Goal: Task Accomplishment & Management: Use online tool/utility

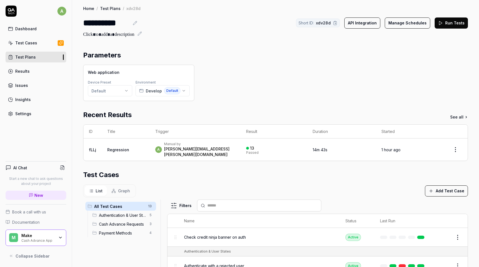
click at [41, 60] on link "Test Plans" at bounding box center [36, 57] width 61 height 11
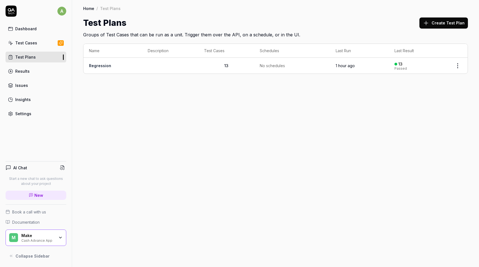
click at [42, 42] on link "Test Cases" at bounding box center [36, 42] width 61 height 11
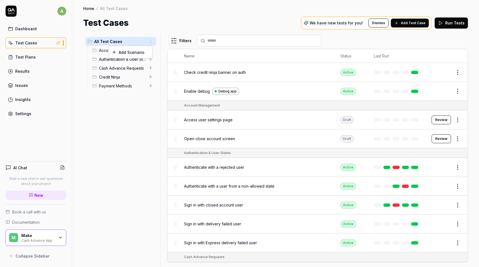
click at [149, 43] on html "a Dashboard Test Cases Test Plans Results Issues Insights Settings AI Chat Star…" at bounding box center [239, 133] width 479 height 267
click at [143, 49] on div "Add Scenario" at bounding box center [131, 52] width 44 height 12
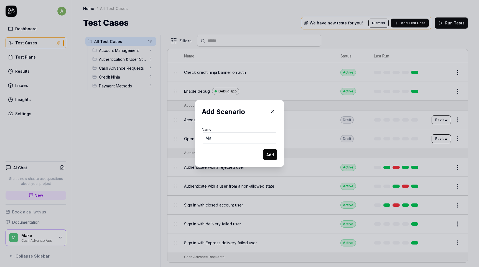
type input "M"
type input "Banners"
click at [272, 153] on button "Add" at bounding box center [270, 154] width 14 height 11
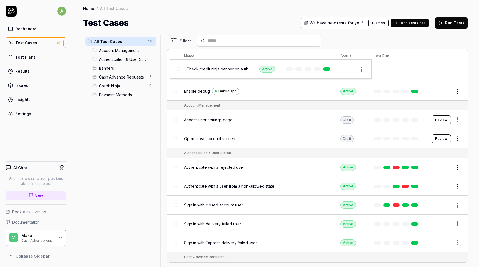
drag, startPoint x: 176, startPoint y: 75, endPoint x: 178, endPoint y: 72, distance: 4.1
click at [178, 72] on body "a Dashboard Test Cases Test Plans Results Issues Insights Settings AI Chat Star…" at bounding box center [239, 133] width 479 height 267
click at [458, 72] on html "a Dashboard Test Cases Test Plans Results Issues Insights Settings AI Chat Star…" at bounding box center [239, 133] width 479 height 267
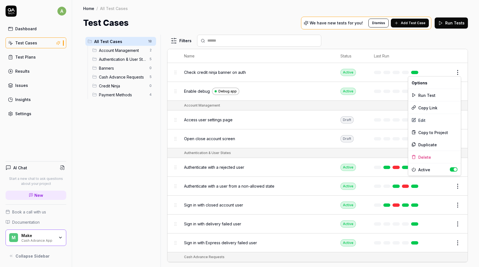
click at [188, 60] on html "a Dashboard Test Cases Test Plans Results Issues Insights Settings AI Chat Star…" at bounding box center [239, 133] width 479 height 267
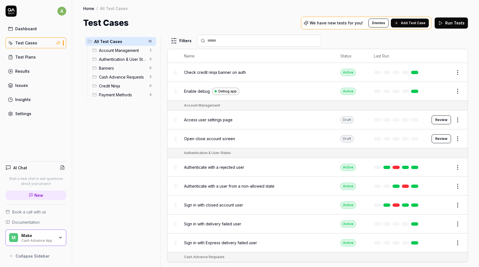
click at [137, 68] on span "Banners" at bounding box center [122, 68] width 47 height 6
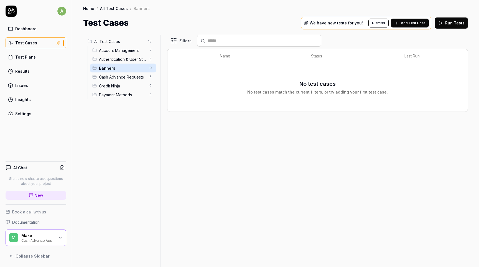
click at [214, 82] on div "No test cases No test cases match the current filters, or try adding your first…" at bounding box center [317, 87] width 289 height 15
click at [235, 42] on input "text" at bounding box center [263, 41] width 110 height 6
click at [420, 24] on span "Add Test Case" at bounding box center [413, 23] width 25 height 5
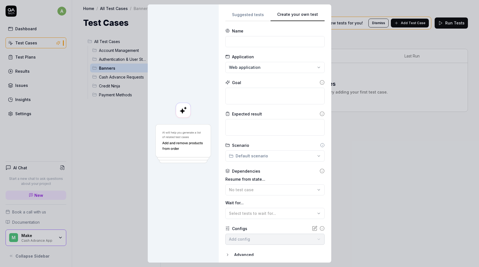
click at [250, 132] on div "Suggested tests Create your own test Name Application Web application Goal Expe…" at bounding box center [275, 133] width 99 height 245
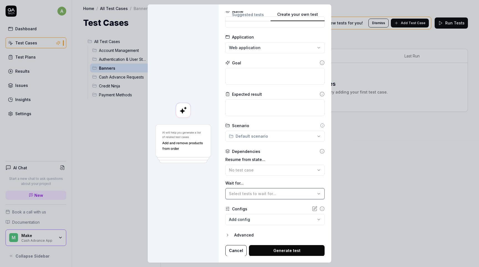
click at [268, 193] on span "Select tests to wait for..." at bounding box center [252, 193] width 47 height 5
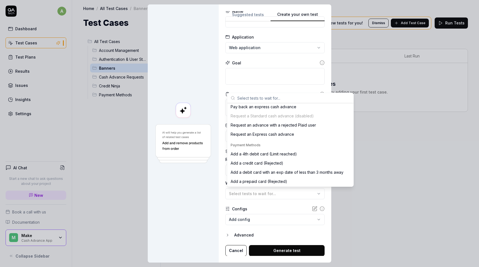
scroll to position [134, 0]
click at [292, 136] on div "Request an Express cash advance" at bounding box center [263, 134] width 64 height 6
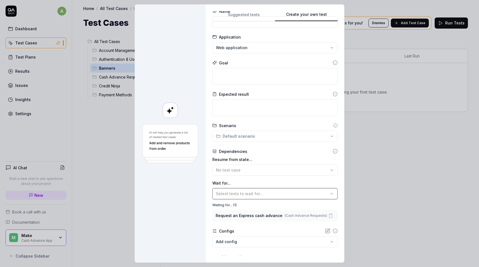
scroll to position [0, 0]
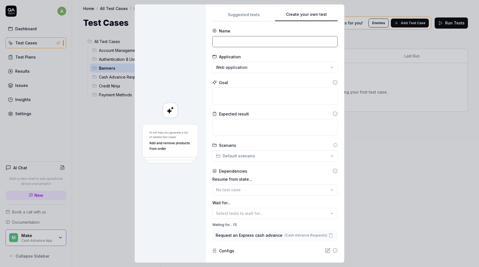
click at [236, 42] on input at bounding box center [275, 41] width 125 height 11
click at [282, 42] on input "Credit ninja banner after requestin an advance" at bounding box center [275, 41] width 125 height 11
type input "Credit ninja banner after requesting an advance"
click at [245, 97] on textarea at bounding box center [275, 96] width 125 height 17
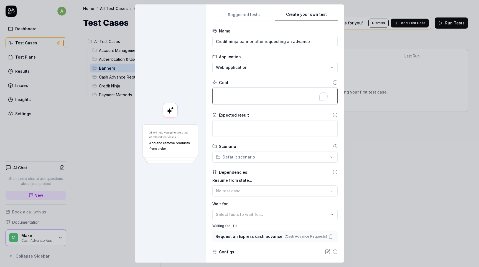
click at [257, 96] on textarea "To enrich screen reader interactions, please activate Accessibility in Grammarl…" at bounding box center [275, 96] width 125 height 17
type textarea "*"
type textarea "C"
type textarea "*"
type textarea "Ch"
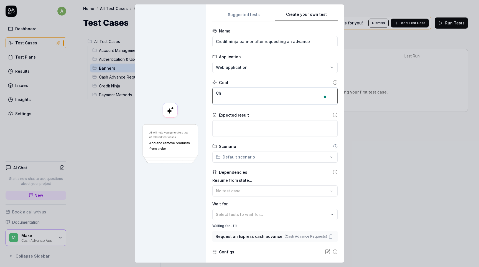
type textarea "*"
type textarea "Chec"
type textarea "*"
type textarea "Check"
type textarea "*"
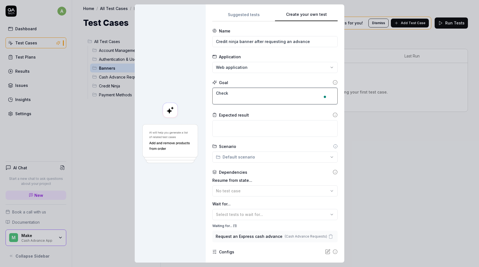
type textarea "Check"
type textarea "*"
type textarea "Check t"
type textarea "*"
type textarea "Check th"
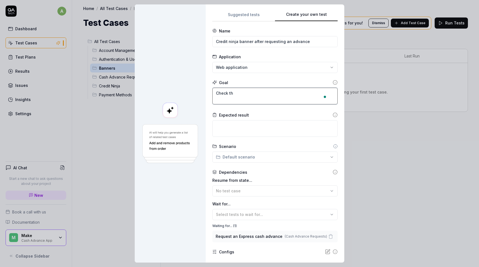
type textarea "*"
type textarea "Check tha"
type textarea "*"
type textarea "Check that"
type textarea "*"
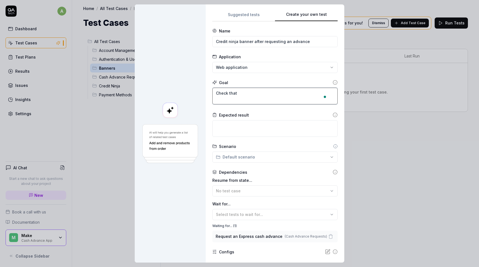
type textarea "Check that"
type textarea "*"
type textarea "Check that t"
type textarea "*"
type textarea "Check that the"
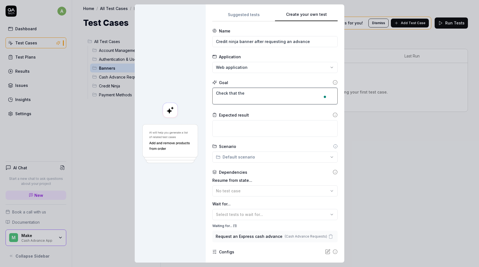
type textarea "*"
type textarea "Check that ther"
type textarea "*"
type textarea "Check that there"
type textarea "*"
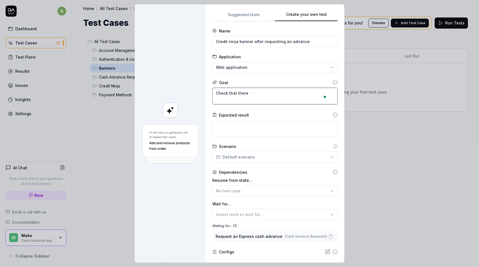
type textarea "Check that theres"
type textarea "*"
type textarea "Check that theres"
type textarea "*"
type textarea "Check that theres a"
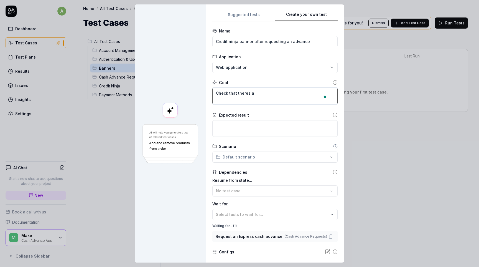
type textarea "*"
type textarea "Check that theres as"
type textarea "*"
type textarea "Check that theres as"
type textarea "*"
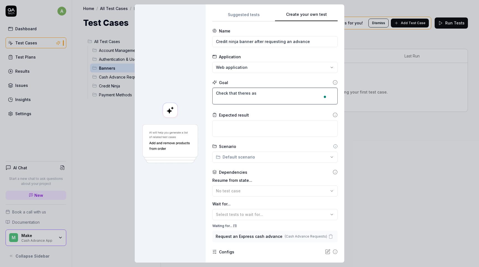
type textarea "Check that theres as"
type textarea "*"
type textarea "Check that theres a"
type textarea "*"
type textarea "Check that theres a"
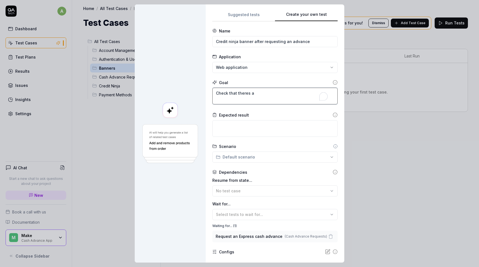
type textarea "*"
type textarea "Check that theres a c"
type textarea "*"
type textarea "Check that theres a cr"
type textarea "*"
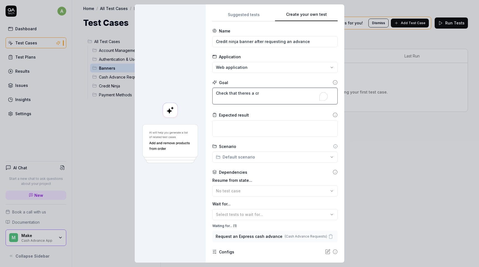
type textarea "Check that theres a cre"
drag, startPoint x: 256, startPoint y: 41, endPoint x: 329, endPoint y: 41, distance: 73.3
click at [330, 41] on body "a Dashboard Test Cases Test Plans Results Issues Insights Settings AI Chat Star…" at bounding box center [239, 133] width 479 height 267
type input "Credit ninja banner with a rejected user"
click at [271, 99] on textarea "To enrich screen reader interactions, please activate Accessibility in Grammarl…" at bounding box center [275, 96] width 125 height 17
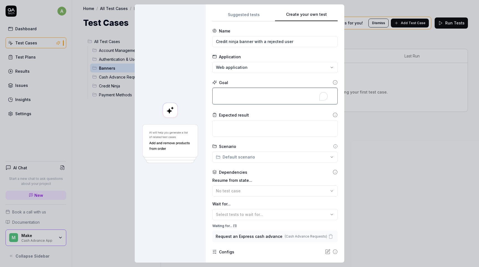
type textarea "*"
type textarea "C"
type textarea "*"
type textarea "Ch"
type textarea "*"
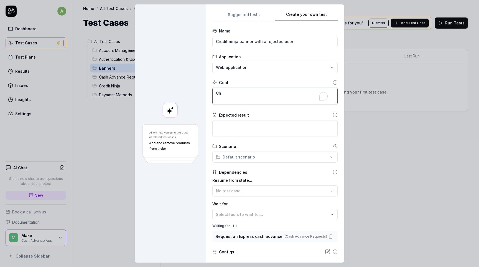
type textarea "Che"
type textarea "*"
type textarea "Chec"
type textarea "*"
type textarea "Check"
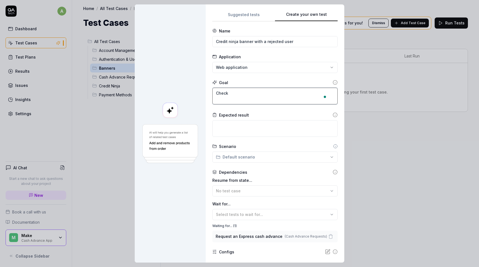
type textarea "*"
type textarea "Check"
type textarea "*"
type textarea "Check t"
type textarea "*"
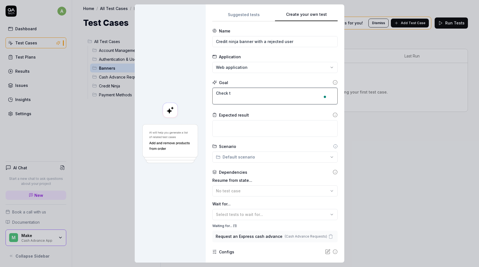
type textarea "Check th"
type textarea "*"
type textarea "Check tha"
type textarea "*"
type textarea "Check that"
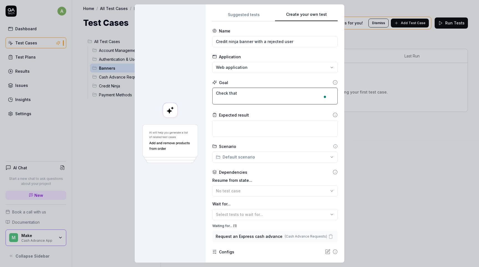
type textarea "*"
type textarea "Check that"
type textarea "*"
type textarea "Check that a"
type textarea "*"
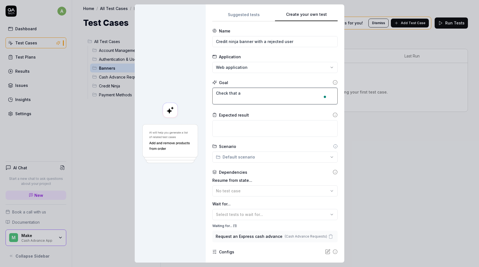
type textarea "Check that a"
type textarea "*"
type textarea "Check that a r"
type textarea "*"
type textarea "Check that a re"
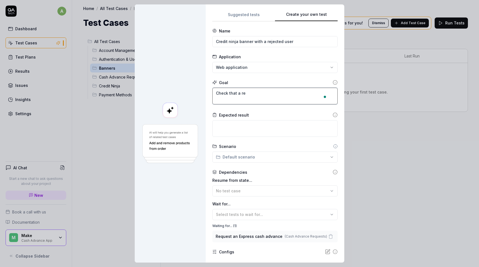
type textarea "*"
type textarea "Check that a rej"
type textarea "*"
type textarea "Check that a reje"
type textarea "*"
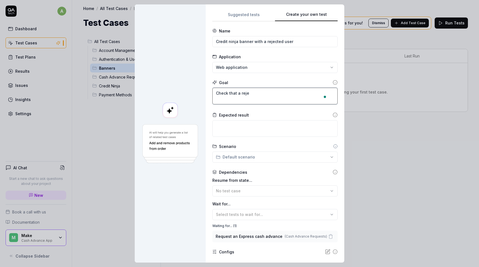
type textarea "Check that a rejec"
type textarea "*"
type textarea "Check that a reject"
type textarea "*"
type textarea "Check that a rejecte"
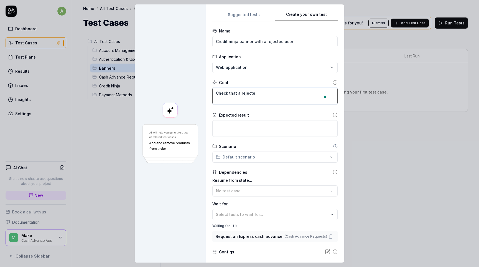
type textarea "*"
type textarea "Check that a rejected"
type textarea "*"
type textarea "C"
type textarea "*"
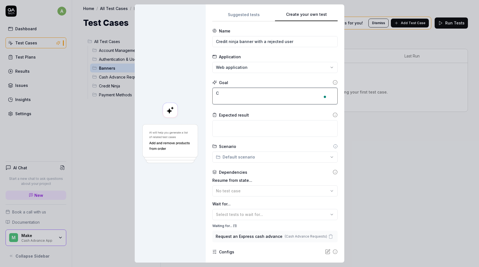
type textarea "Ch"
type textarea "*"
type textarea "Che"
type textarea "*"
type textarea "Chec"
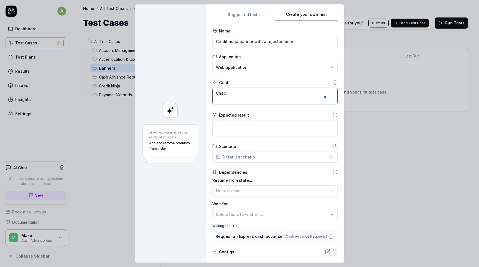
type textarea "*"
type textarea "Check"
type textarea "*"
type textarea "Check t"
type textarea "*"
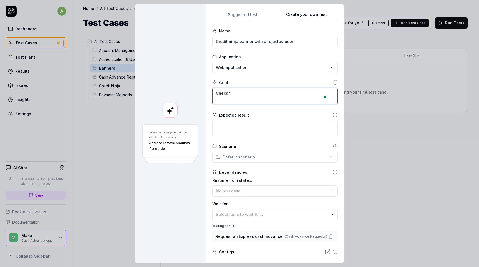
type textarea "Check th"
type textarea "*"
type textarea "Check tha"
type textarea "*"
type textarea "Check that"
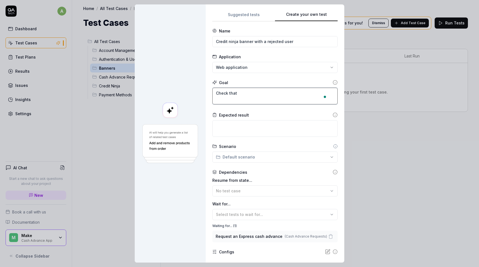
type textarea "*"
type textarea "Check that"
type textarea "*"
type textarea "Check that a"
type textarea "*"
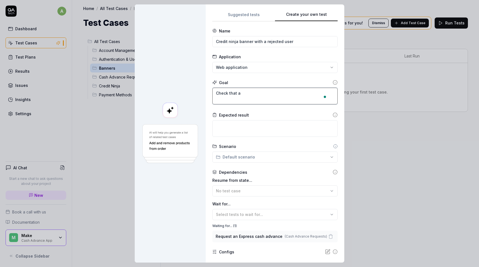
type textarea "Check that af"
type textarea "*"
type textarea "Check that aft"
type textarea "*"
type textarea "Check that afte"
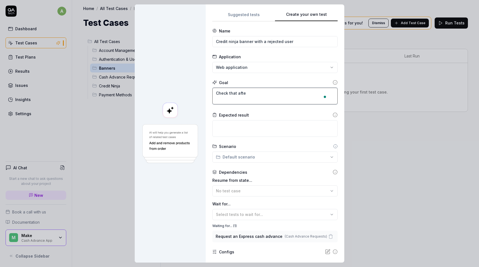
type textarea "*"
type textarea "Check that after"
type textarea "*"
type textarea "Check that after"
type textarea "*"
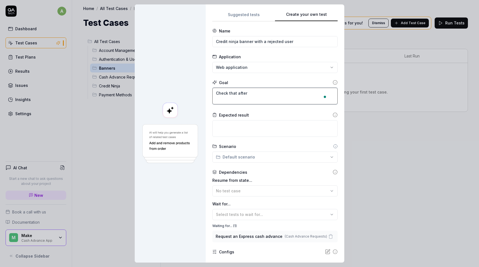
type textarea "Check that after a"
type textarea "*"
type textarea "Check that after aut"
type textarea "*"
type textarea "Check that after auth"
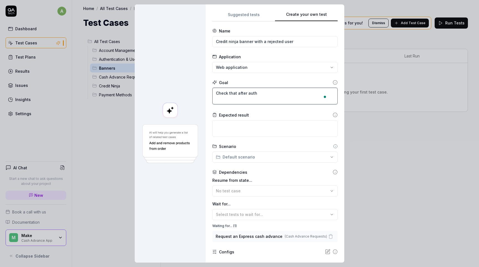
type textarea "*"
type textarea "Check that after authe"
type textarea "*"
type textarea "Check that after authet"
type textarea "*"
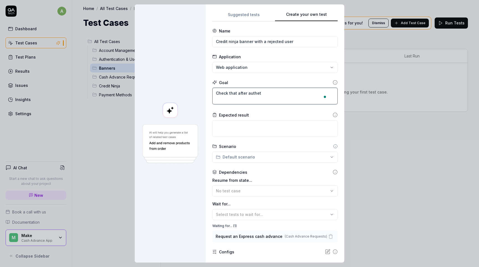
type textarea "Check that after authetn"
type textarea "*"
type textarea "Check that after authetni"
type textarea "*"
type textarea "Check that after authetnic"
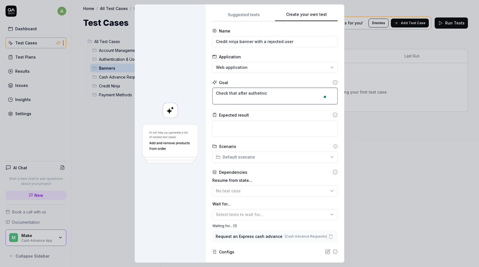
type textarea "*"
type textarea "Check that after authetnicat"
type textarea "*"
type textarea "Check that after authetnica"
type textarea "*"
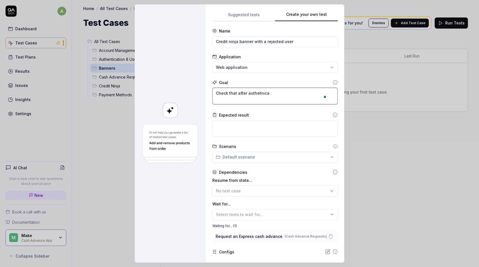
type textarea "Check that after authetnic"
type textarea "*"
type textarea "Check that after authetni"
type textarea "*"
type textarea "Check that after authetn"
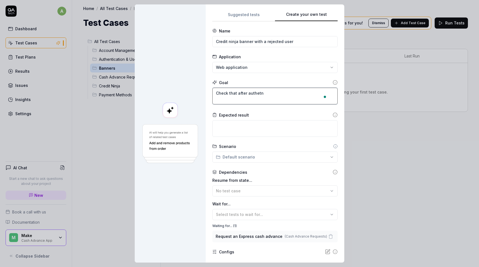
type textarea "*"
type textarea "Check that after authet"
type textarea "*"
type textarea "Check that after authe"
type textarea "*"
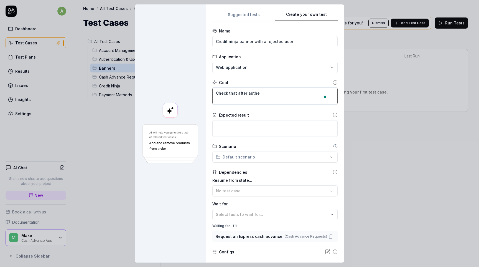
type textarea "Check that after authen"
type textarea "*"
type textarea "Check that after authenca"
type textarea "*"
type textarea "Check that after authencat"
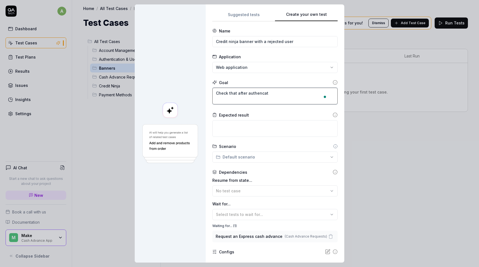
type textarea "*"
type textarea "Check that after authencate"
type textarea "*"
type textarea "Check that after authencate"
type textarea "*"
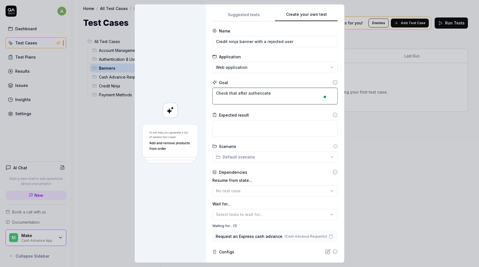
type textarea "Check that after authencate w"
type textarea "*"
type textarea "Check that after authencate wi"
type textarea "*"
type textarea "Check that after authencate wit"
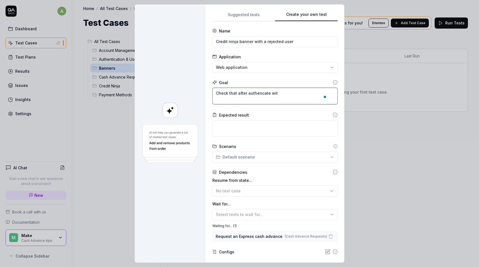
type textarea "*"
type textarea "Check that after authencate with"
type textarea "*"
type textarea "Check that after authencate with a"
type textarea "*"
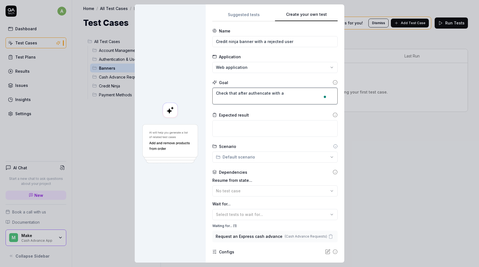
type textarea "Check that after authencate with a"
type textarea "*"
type textarea "Check that after authencate with a r"
type textarea "*"
type textarea "Check that after authencate with a re"
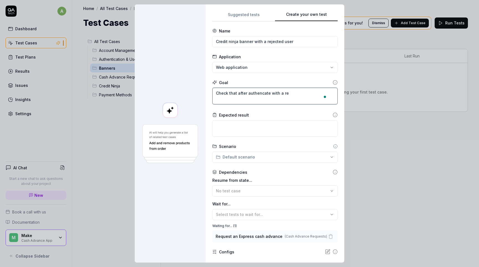
type textarea "*"
type textarea "Check that after authencate with a rej"
type textarea "*"
type textarea "Check that after authencate with a reje"
type textarea "*"
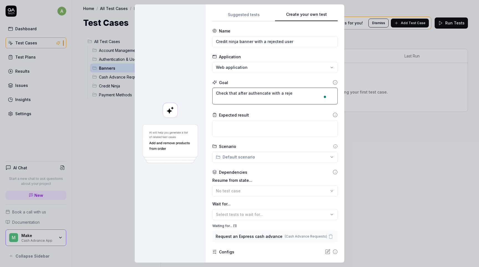
type textarea "Check that after authencate with a rejec"
type textarea "*"
type textarea "Check that after authencate with a reject"
type textarea "*"
type textarea "Check that after authencate with a rejecte"
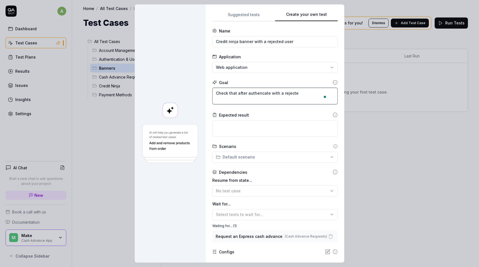
type textarea "*"
type textarea "Check that after authencate with a rejected"
type textarea "*"
type textarea "Check that after authencate with a rejected"
type textarea "*"
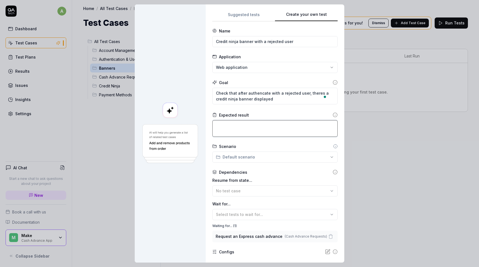
click at [267, 122] on textarea at bounding box center [275, 128] width 125 height 17
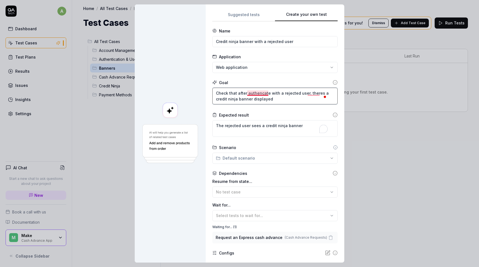
click at [265, 95] on textarea "Check that after authencate with a rejected user, theres a credit ninja banner …" at bounding box center [275, 96] width 125 height 17
click at [288, 98] on textarea "Check that after authenticate with a rejected user, theres a credit ninja banne…" at bounding box center [275, 96] width 125 height 17
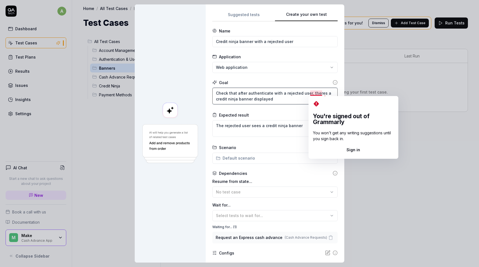
click at [322, 92] on textarea "Check that after authenticate with a rejected user, theres a credit ninja banne…" at bounding box center [275, 96] width 125 height 17
click at [274, 102] on textarea "Check that after authenticate with a rejected user, there's a credit ninja bann…" at bounding box center [275, 96] width 125 height 17
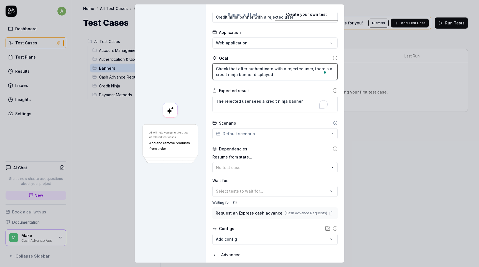
scroll to position [44, 0]
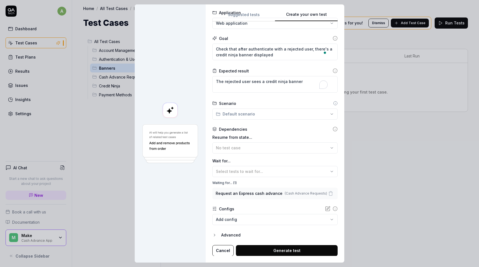
click at [329, 194] on icon "button" at bounding box center [331, 193] width 5 height 5
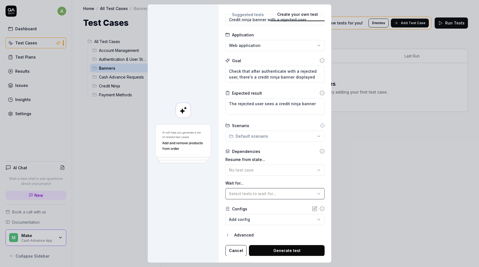
click at [300, 190] on button "Select tests to wait for..." at bounding box center [275, 193] width 99 height 11
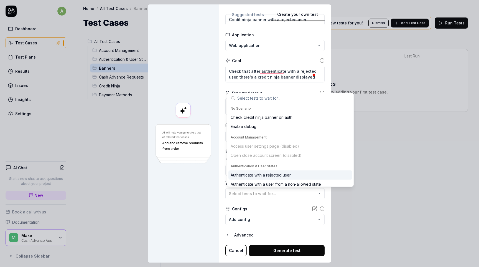
scroll to position [12, 0]
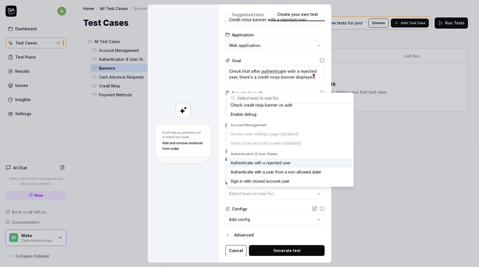
click at [272, 162] on div "Authenticate with a rejected user" at bounding box center [261, 163] width 60 height 6
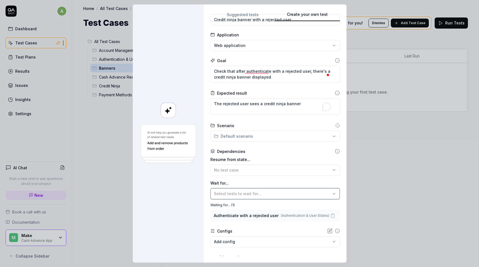
scroll to position [44, 0]
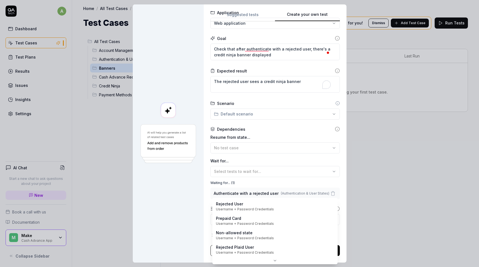
click at [241, 221] on body "a Dashboard Test Cases Test Plans Results Issues Insights Settings AI Chat Star…" at bounding box center [239, 133] width 479 height 267
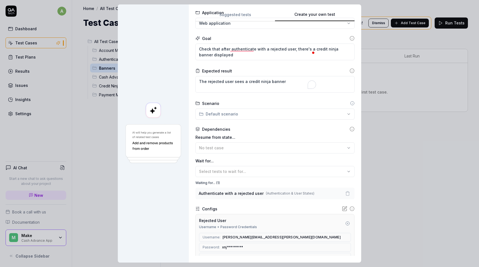
scroll to position [98, 0]
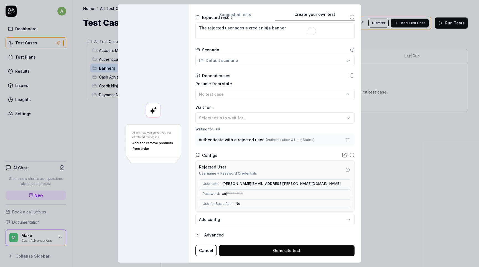
click at [261, 249] on button "Generate test" at bounding box center [287, 250] width 136 height 11
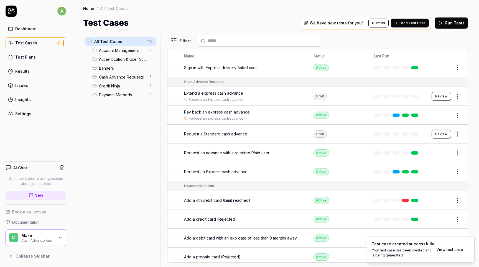
scroll to position [0, 0]
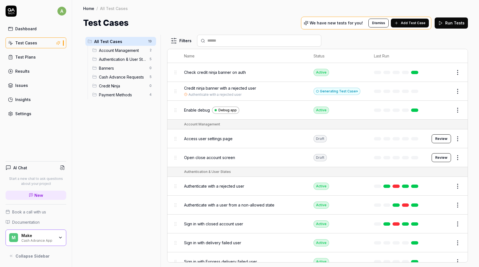
click at [445, 89] on button "Edit" at bounding box center [444, 91] width 13 height 9
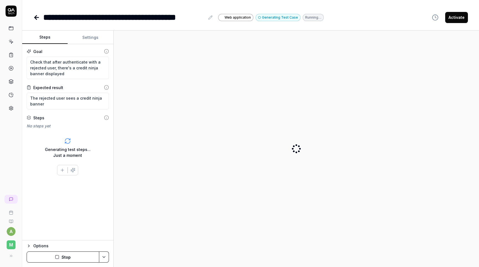
click at [87, 36] on button "Settings" at bounding box center [91, 37] width 46 height 13
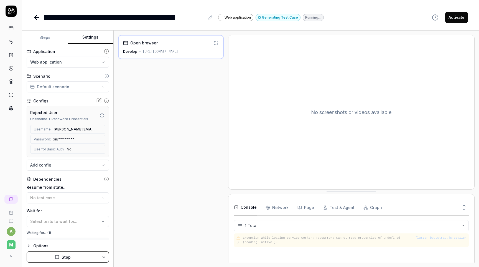
click at [49, 37] on button "Steps" at bounding box center [45, 37] width 46 height 13
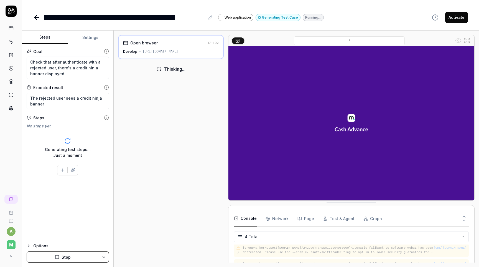
scroll to position [18, 0]
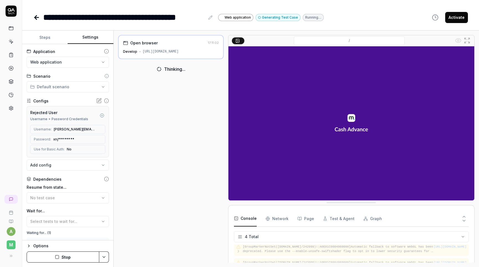
click at [83, 36] on button "Settings" at bounding box center [91, 37] width 46 height 13
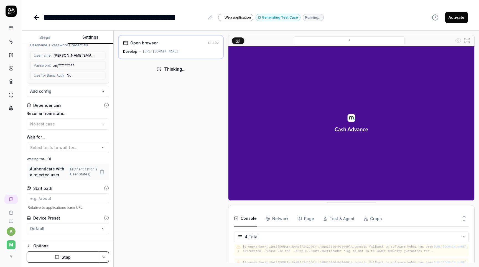
scroll to position [84, 0]
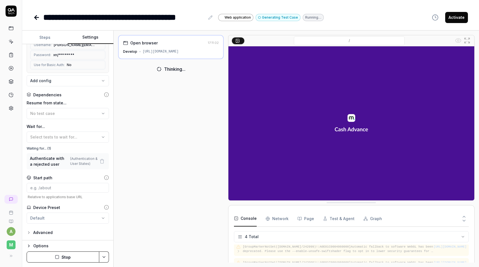
click at [102, 160] on icon "button" at bounding box center [102, 161] width 5 height 5
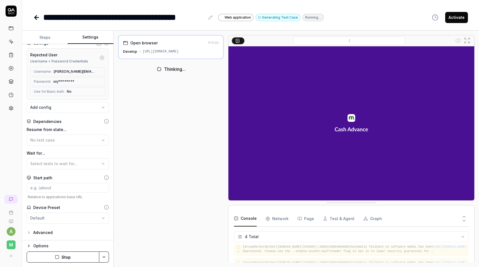
scroll to position [58, 0]
click at [49, 35] on button "Steps" at bounding box center [45, 37] width 46 height 13
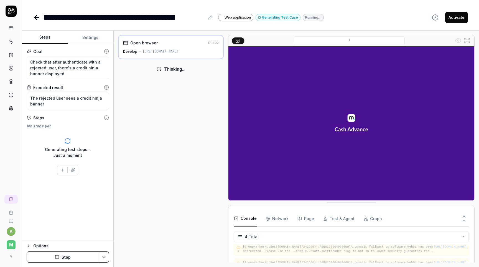
click at [147, 123] on div "Open browser 17:11:02 Develop [URL][DOMAIN_NAME] Thinking..." at bounding box center [171, 149] width 106 height 228
click at [38, 17] on icon at bounding box center [37, 17] width 4 height 0
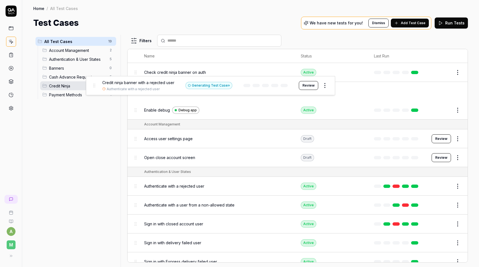
drag, startPoint x: 134, startPoint y: 93, endPoint x: 93, endPoint y: 87, distance: 42.0
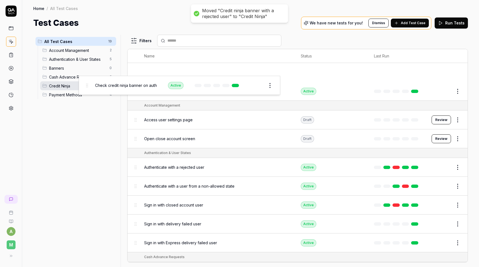
drag, startPoint x: 136, startPoint y: 73, endPoint x: 87, endPoint y: 86, distance: 50.6
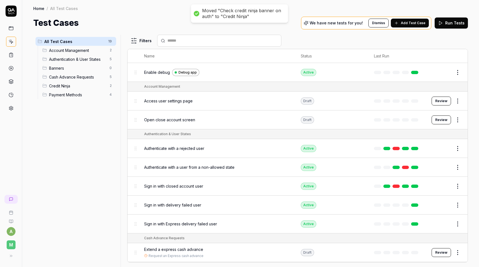
scroll to position [204, 0]
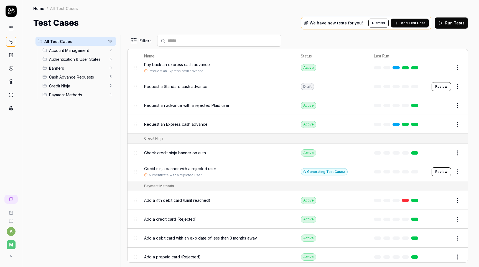
click at [418, 23] on span "Add Test Case" at bounding box center [413, 23] width 25 height 5
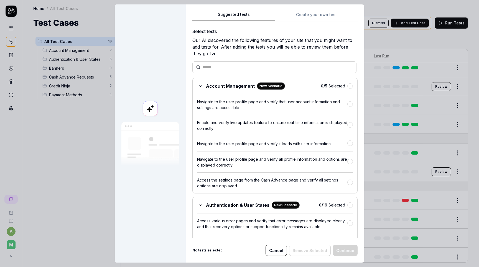
click at [315, 14] on button "Create your own test" at bounding box center [316, 16] width 83 height 10
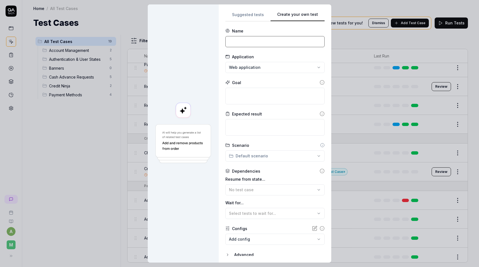
click at [266, 42] on input at bounding box center [275, 41] width 99 height 11
click at [251, 89] on textarea at bounding box center [275, 96] width 99 height 17
click at [266, 45] on input "Authenticate with a user from a non-allowed state and check credit ninja banner" at bounding box center [275, 41] width 99 height 11
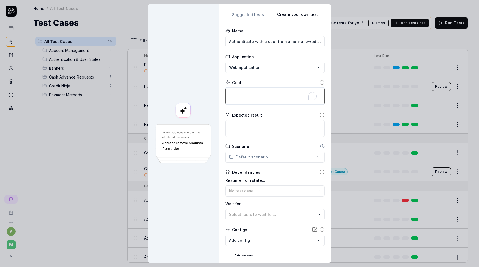
click at [253, 94] on textarea "To enrich screen reader interactions, please activate Accessibility in Grammarl…" at bounding box center [275, 96] width 99 height 17
paste textarea "Authenticate with a user from a non-allowed state and check credit ninja banner"
click at [269, 128] on textarea at bounding box center [275, 128] width 99 height 17
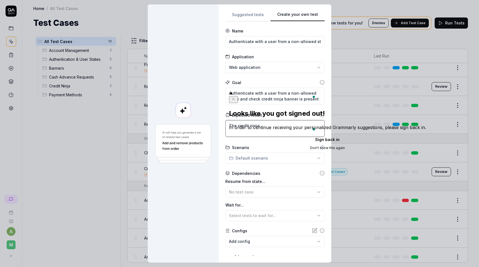
click at [238, 96] on button at bounding box center [233, 99] width 9 height 7
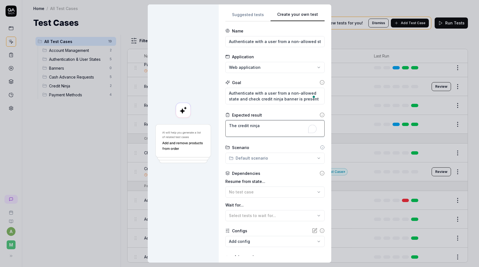
click at [269, 129] on textarea "The credit ninja" at bounding box center [275, 128] width 99 height 17
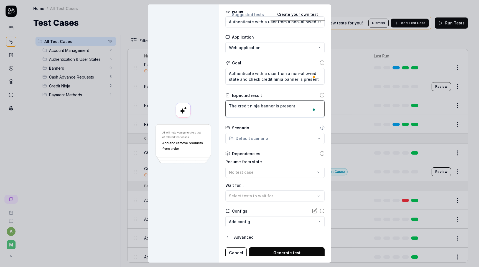
scroll to position [22, 0]
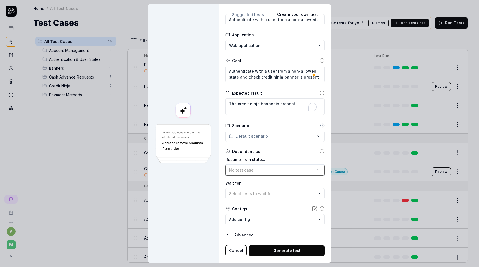
click at [271, 173] on button "No test case" at bounding box center [275, 170] width 99 height 11
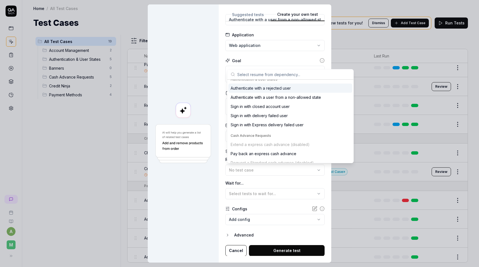
scroll to position [54, 0]
click at [274, 172] on div "No test case" at bounding box center [272, 170] width 87 height 6
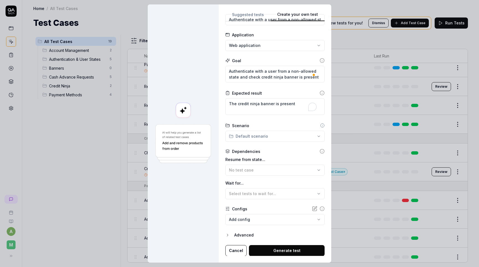
click at [259, 214] on body "a M Home / All Test Cases Home / All Test Cases Test Cases We have new tests fo…" at bounding box center [239, 133] width 479 height 267
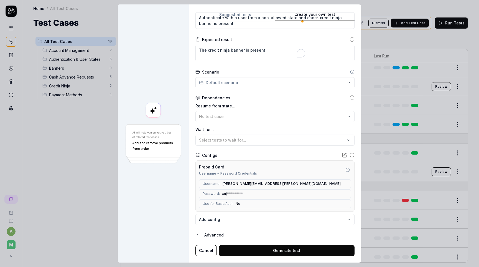
click at [347, 169] on icon "button" at bounding box center [347, 169] width 1 height 1
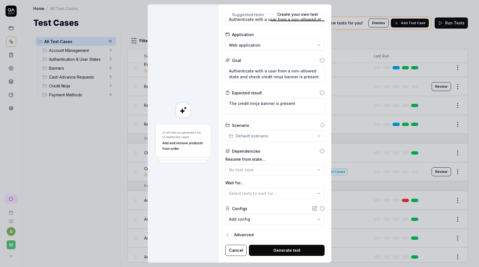
scroll to position [22, 0]
click at [289, 191] on div "Select tests to wait for..." at bounding box center [272, 194] width 87 height 6
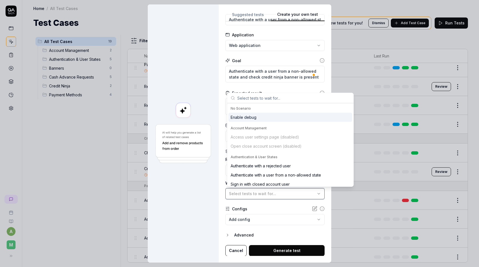
click at [289, 191] on div "Select tests to wait for..." at bounding box center [272, 194] width 87 height 6
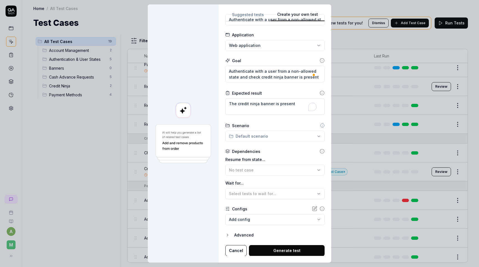
click at [277, 220] on body "a M Home / All Test Cases Home / All Test Cases Test Cases We have new tests fo…" at bounding box center [239, 133] width 479 height 267
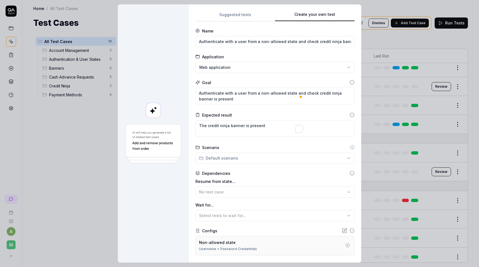
scroll to position [75, 0]
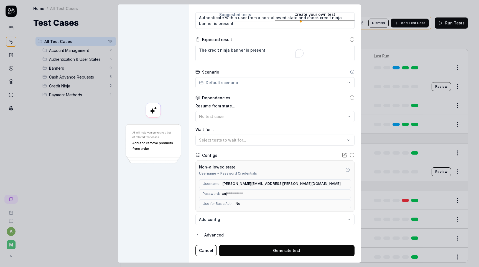
click at [269, 250] on button "Generate test" at bounding box center [287, 250] width 136 height 11
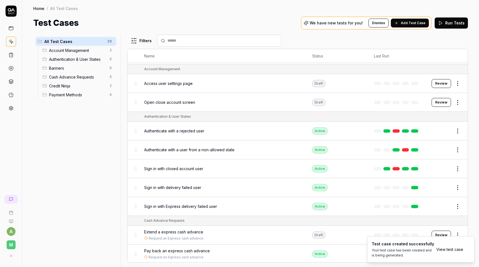
scroll to position [0, 0]
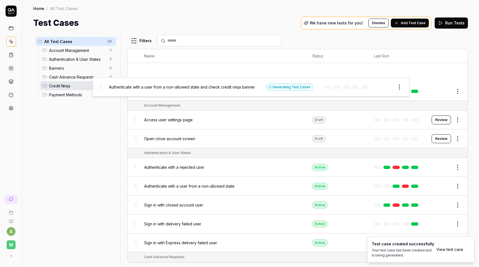
drag, startPoint x: 136, startPoint y: 72, endPoint x: 101, endPoint y: 88, distance: 38.1
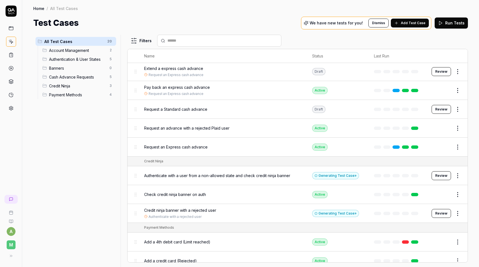
scroll to position [222, 0]
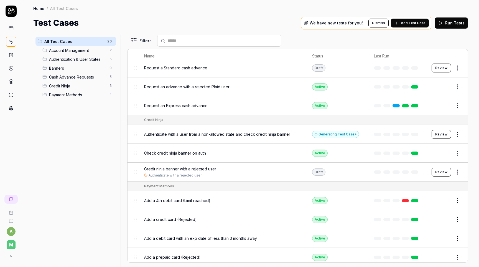
click at [450, 168] on button "Review" at bounding box center [441, 172] width 19 height 9
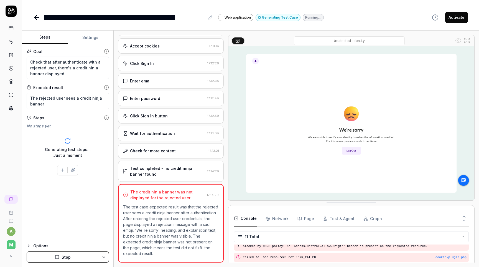
scroll to position [22, 0]
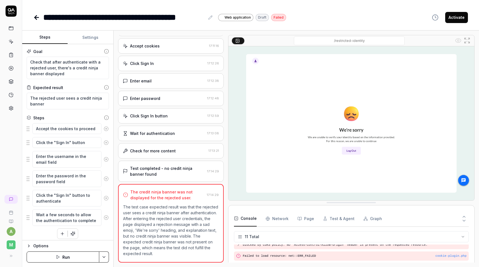
click at [35, 12] on link at bounding box center [37, 17] width 8 height 11
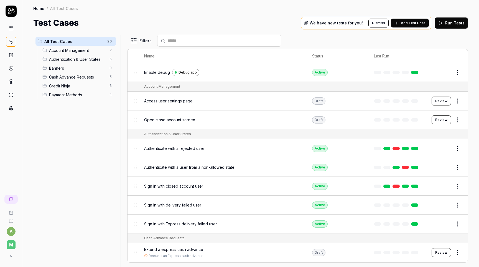
scroll to position [222, 0]
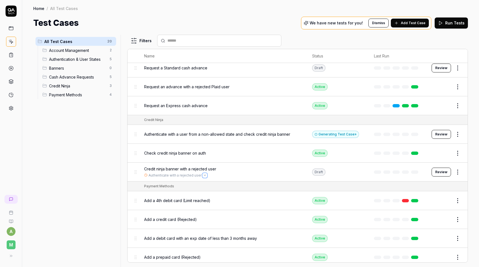
click at [204, 174] on icon "Open selector" at bounding box center [205, 175] width 2 height 2
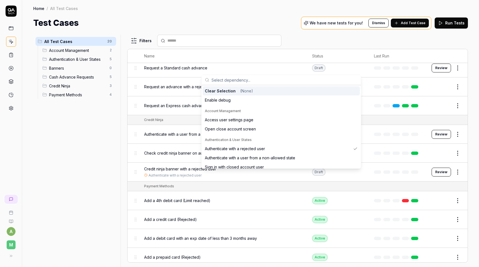
click at [104, 172] on div "All Test Cases 20 Account Management 2 Authentication & User States 5 Banners 0…" at bounding box center [75, 148] width 85 height 226
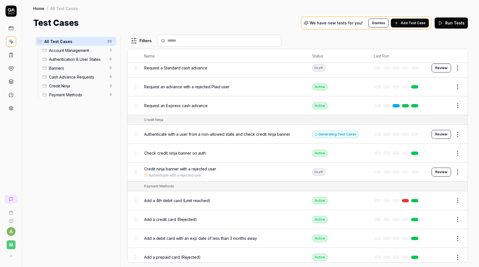
click at [418, 22] on span "Add Test Case" at bounding box center [413, 23] width 25 height 5
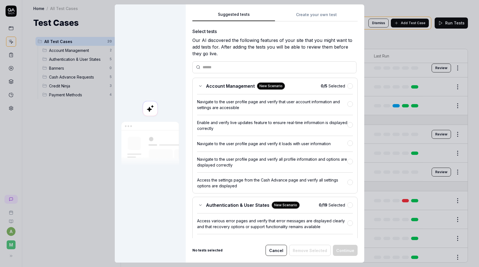
click at [308, 14] on button "Create your own test" at bounding box center [316, 16] width 83 height 10
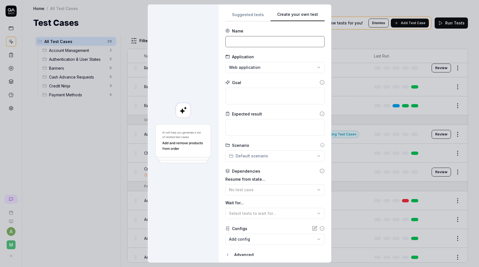
click at [259, 44] on input at bounding box center [275, 41] width 99 height 11
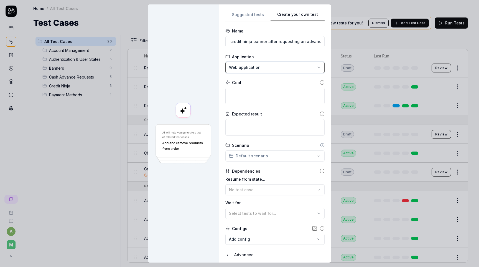
scroll to position [0, 0]
click at [264, 92] on textarea at bounding box center [275, 96] width 99 height 17
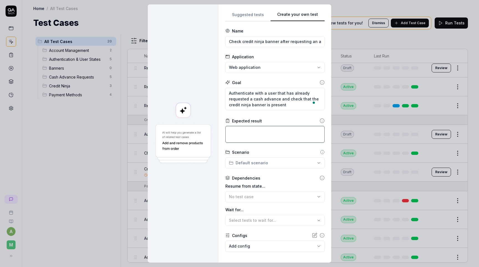
click at [265, 130] on textarea at bounding box center [275, 134] width 99 height 17
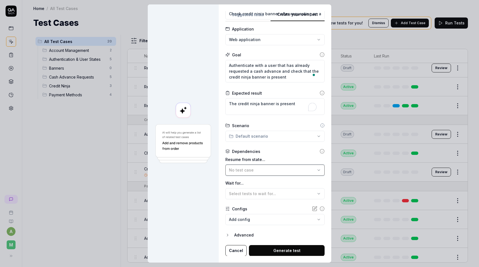
click at [269, 166] on button "No test case" at bounding box center [275, 170] width 99 height 11
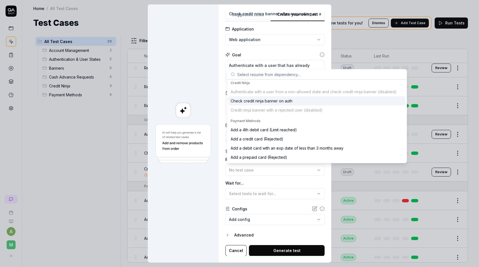
scroll to position [0, 0]
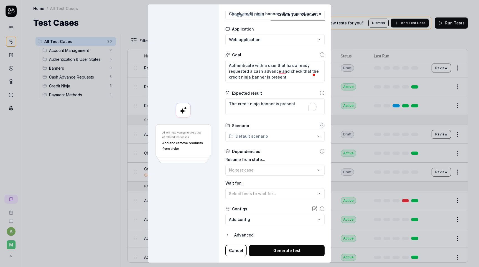
click at [263, 183] on label "Wait for..." at bounding box center [275, 183] width 99 height 6
click at [257, 194] on span "Select tests to wait for..." at bounding box center [252, 193] width 47 height 5
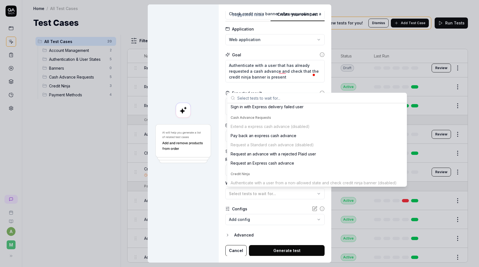
scroll to position [94, 0]
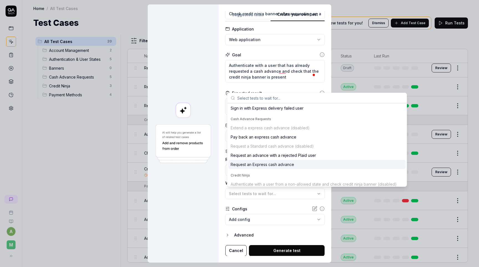
click at [261, 163] on div "Request an Express cash advance" at bounding box center [263, 164] width 64 height 6
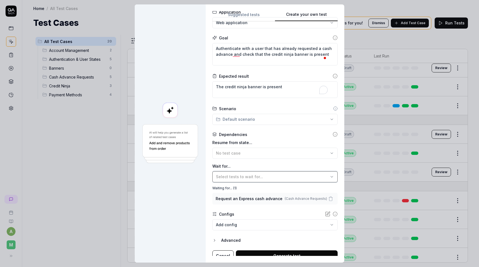
scroll to position [50, 0]
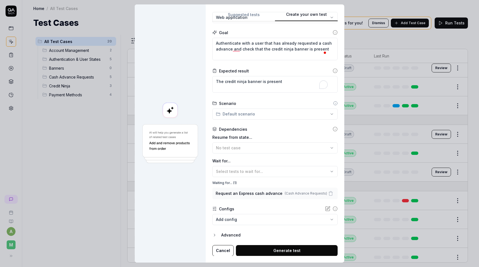
click at [276, 161] on label "Wait for..." at bounding box center [275, 161] width 125 height 6
click at [333, 128] on icon at bounding box center [335, 129] width 5 height 5
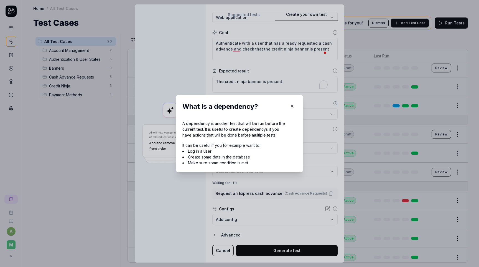
click at [292, 107] on icon "button" at bounding box center [292, 106] width 2 height 2
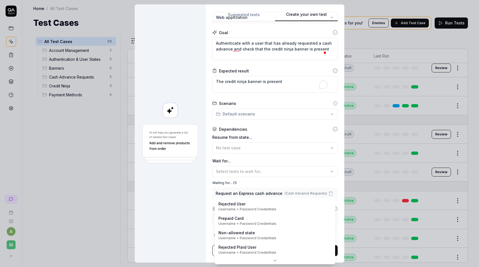
click at [249, 219] on body "a M Home / All Test Cases Home / All Test Cases Test Cases We have new tests fo…" at bounding box center [239, 133] width 479 height 267
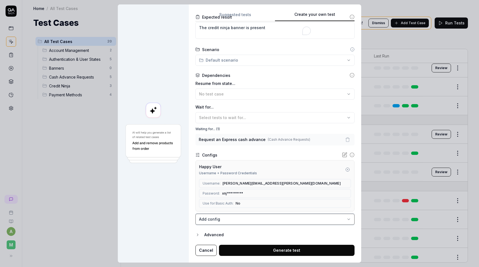
scroll to position [98, 0]
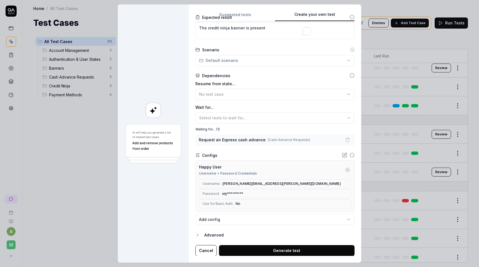
click at [283, 251] on button "Generate test" at bounding box center [287, 250] width 136 height 11
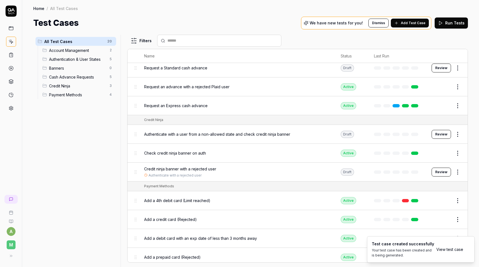
scroll to position [241, 0]
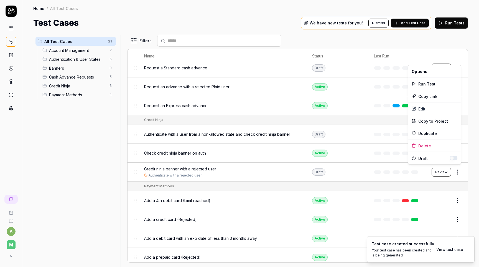
click at [461, 167] on html "a M Home / All Test Cases Home / All Test Cases Test Cases We have new tests fo…" at bounding box center [239, 133] width 479 height 267
click at [466, 163] on html "a M Home / All Test Cases Home / All Test Cases Test Cases We have new tests fo…" at bounding box center [239, 133] width 479 height 267
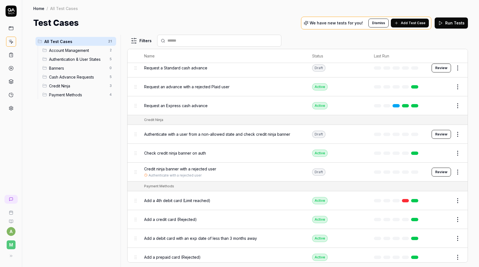
click at [446, 168] on button "Review" at bounding box center [441, 172] width 19 height 9
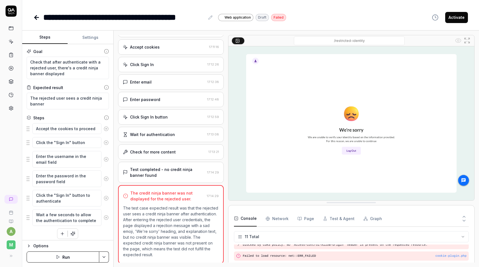
scroll to position [22, 0]
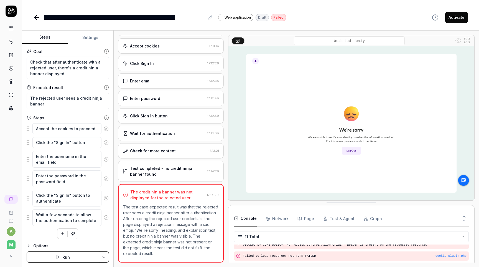
click at [458, 18] on button "Activate" at bounding box center [457, 17] width 23 height 11
click at [35, 19] on icon at bounding box center [36, 17] width 7 height 7
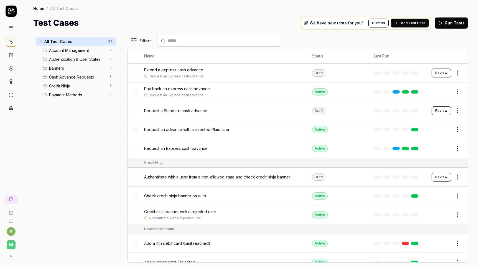
scroll to position [235, 0]
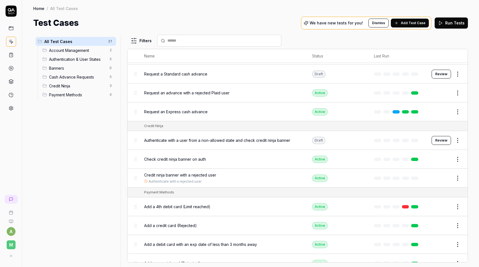
click at [443, 137] on button "Review" at bounding box center [441, 140] width 19 height 9
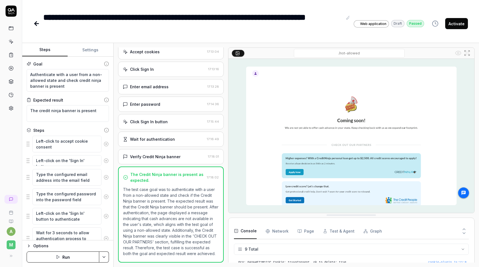
scroll to position [83, 0]
click at [461, 26] on button "Activate" at bounding box center [457, 23] width 23 height 11
click at [36, 26] on icon at bounding box center [36, 23] width 7 height 7
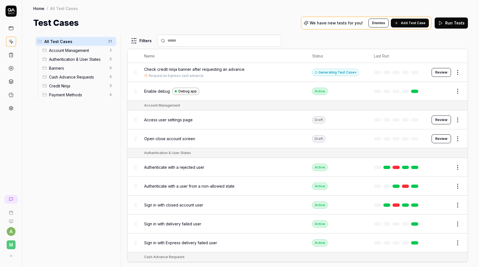
click at [111, 157] on div "All Test Cases 21 Account Management 2 Authentication & User States 5 Banners 0…" at bounding box center [75, 148] width 85 height 226
click at [112, 67] on html "a M Home / All Test Cases Home / All Test Cases Test Cases We have new tests fo…" at bounding box center [239, 133] width 479 height 267
click at [96, 116] on div "Delete" at bounding box center [88, 116] width 56 height 12
click at [108, 159] on div "All Test Cases 21 Account Management 2 Authentication & User States 5 Cash Adva…" at bounding box center [75, 148] width 85 height 226
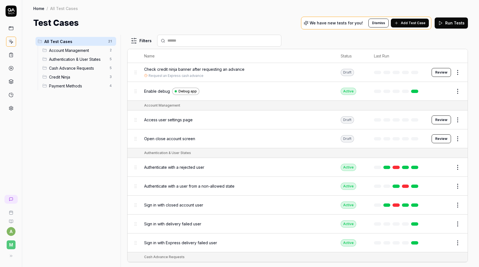
click at [233, 21] on div "Test Cases We have new tests for you! Dismiss Add Test Case Run Tests" at bounding box center [250, 23] width 435 height 12
click at [13, 55] on icon at bounding box center [11, 54] width 5 height 5
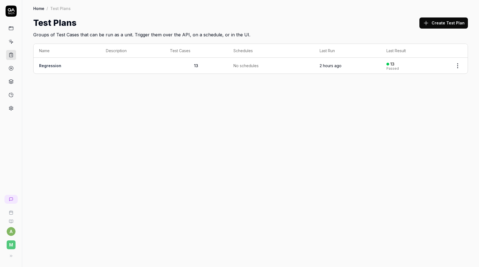
click at [53, 66] on link "Regression" at bounding box center [50, 65] width 22 height 5
